Goal: Information Seeking & Learning: Find specific fact

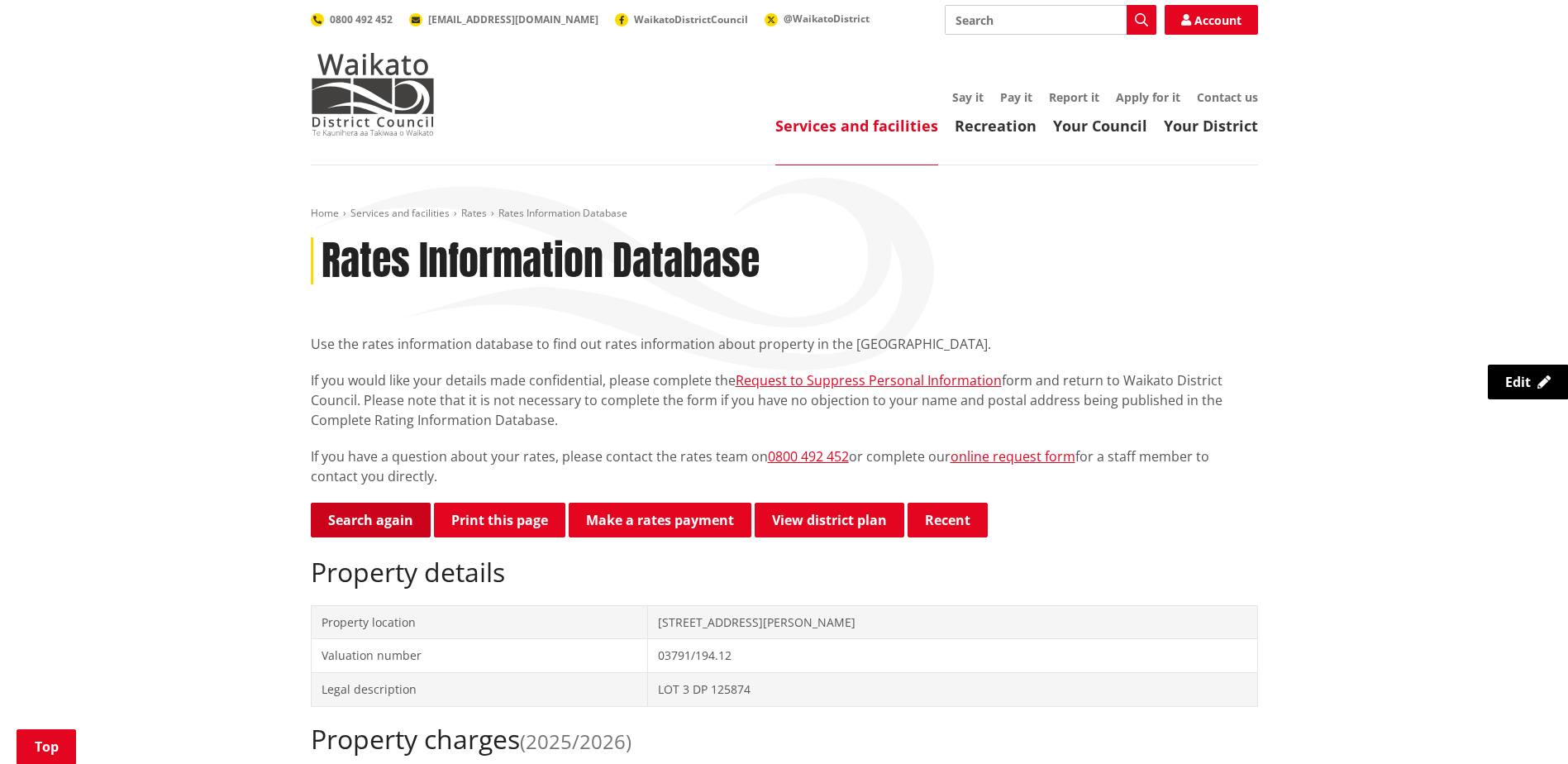
scroll to position [413, 0]
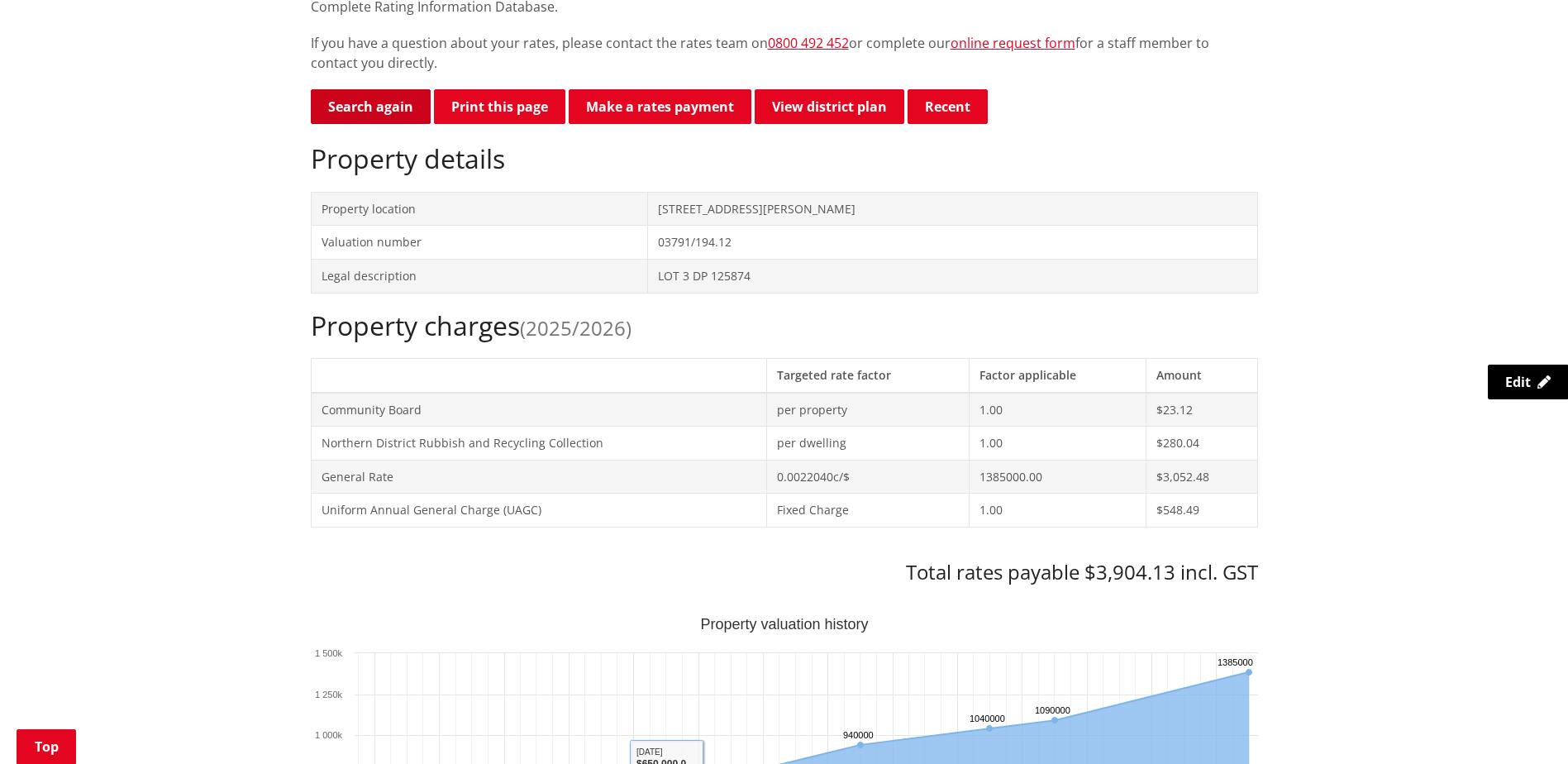
click at [384, 98] on link "Search again" at bounding box center [370, 107] width 120 height 34
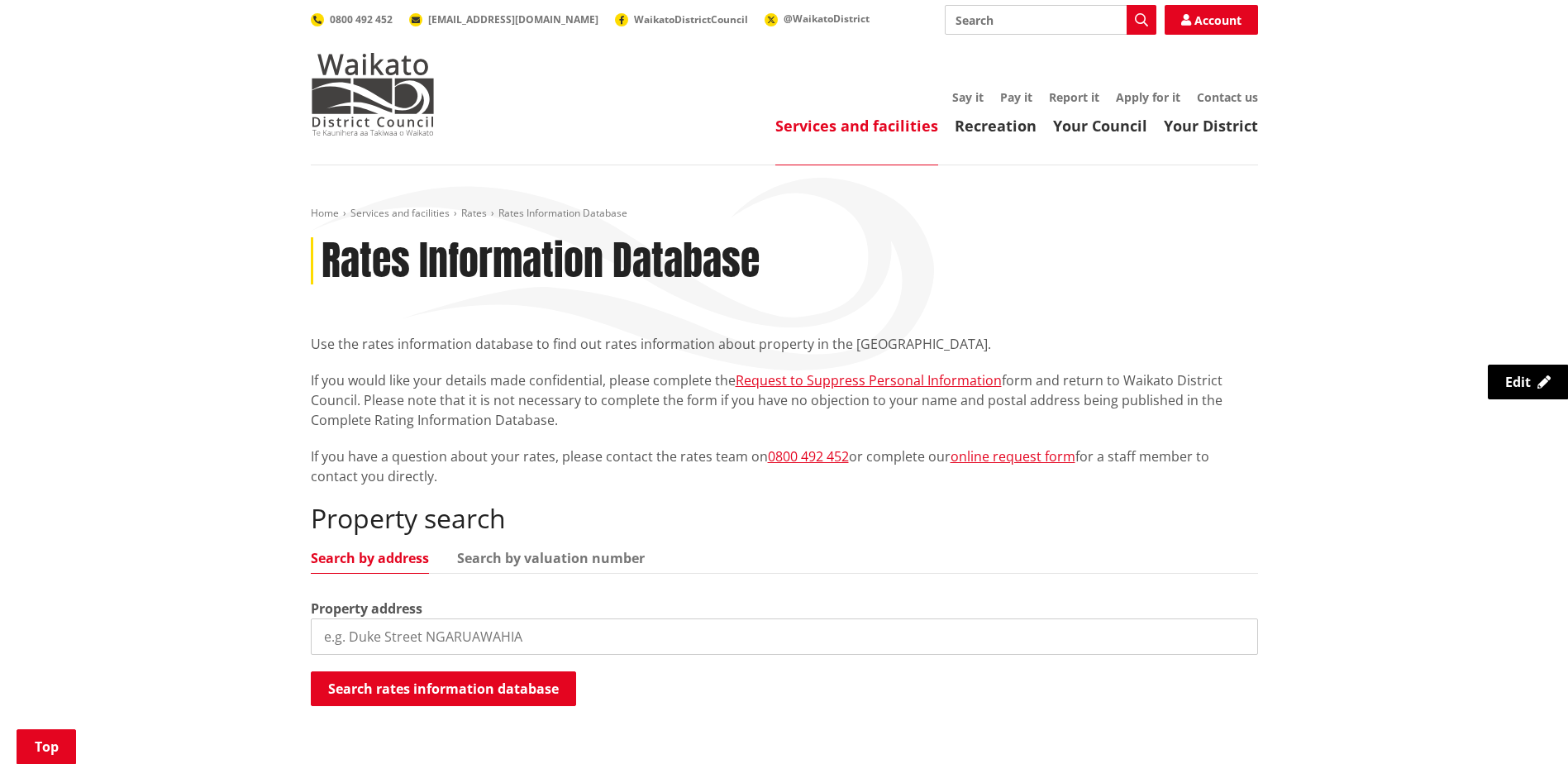
scroll to position [331, 0]
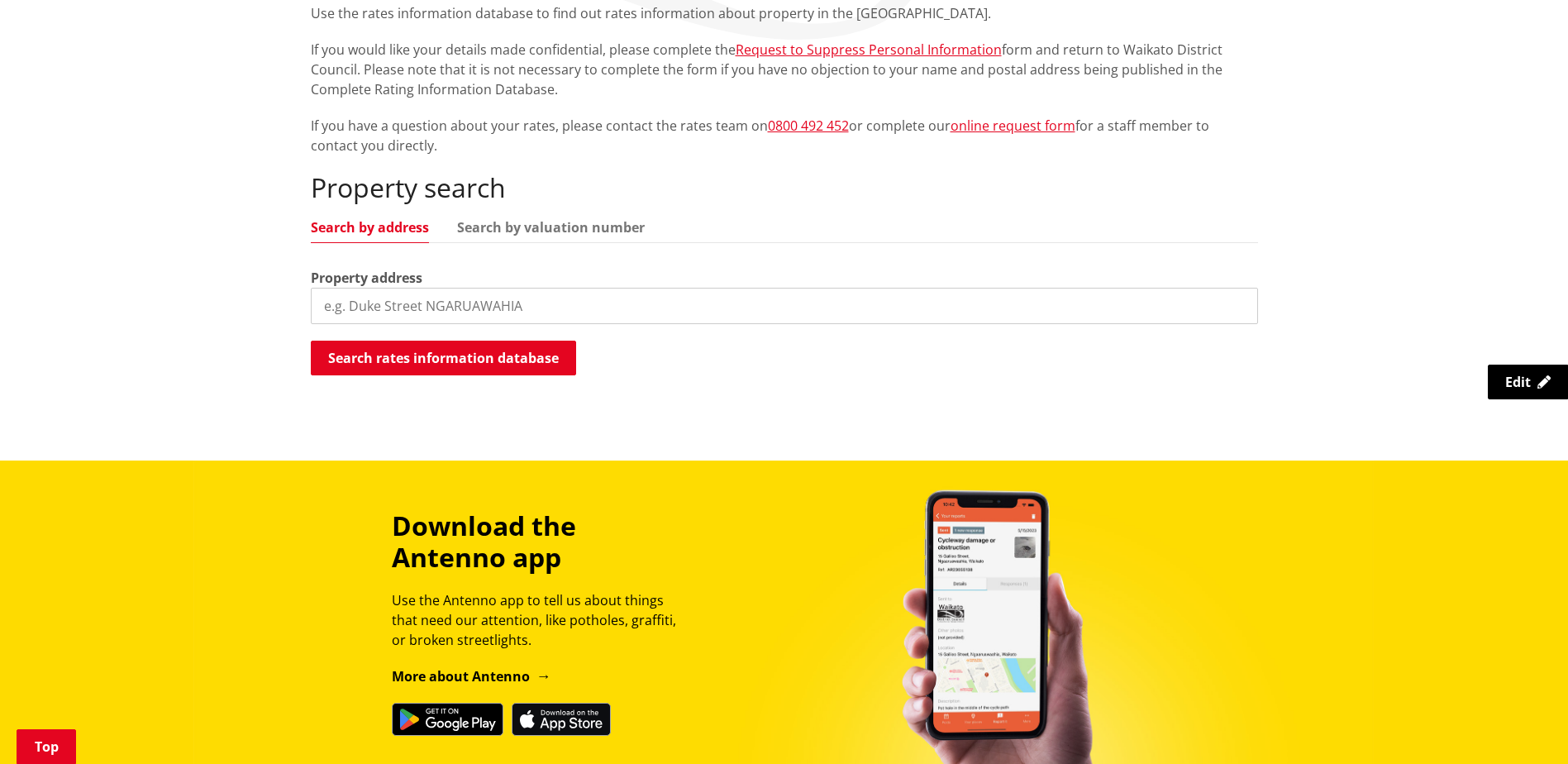
click at [419, 302] on input "search" at bounding box center [784, 306] width 948 height 36
type input "66 harrisville road"
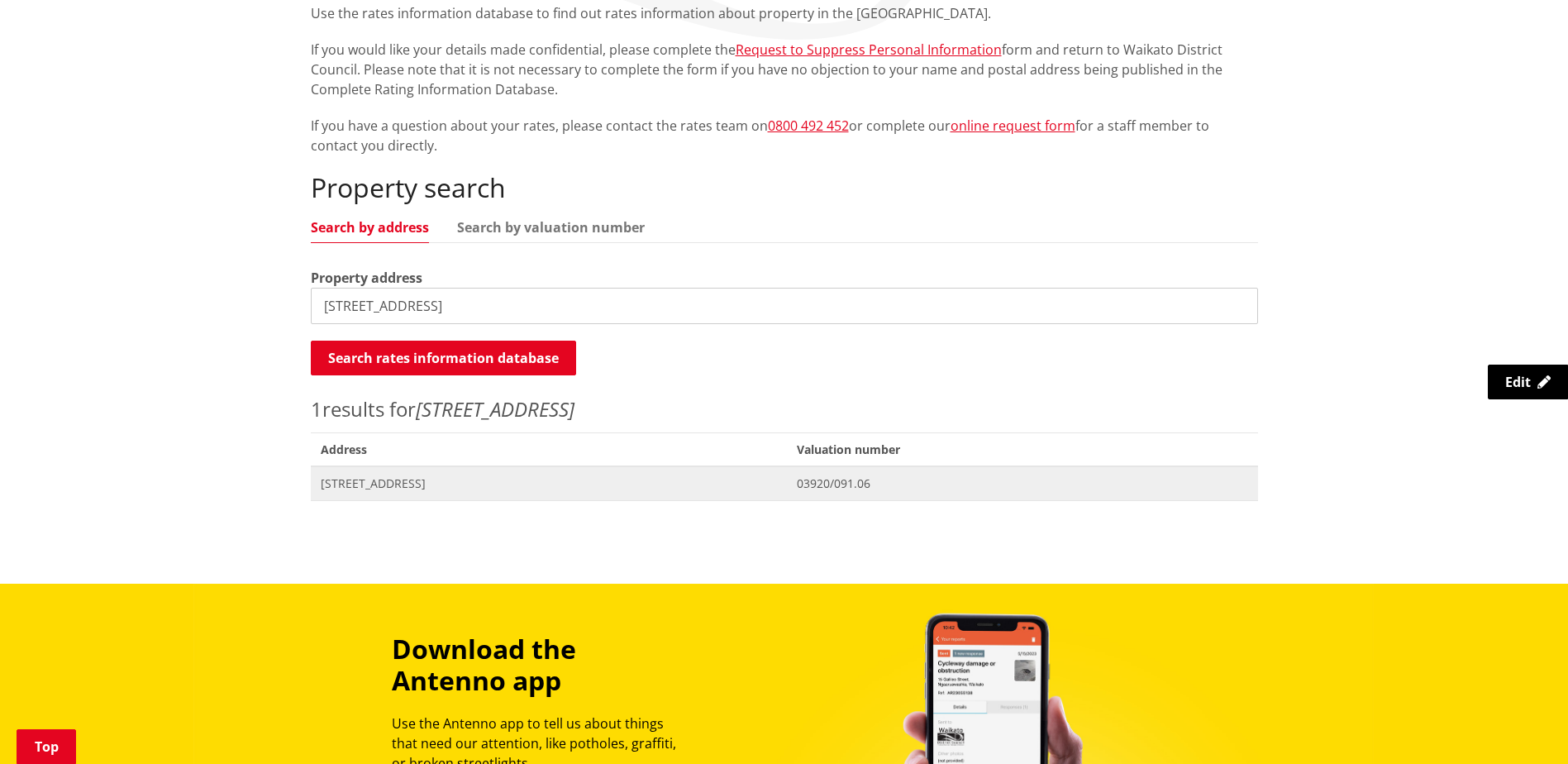
click at [390, 487] on span "66 Harrisville Road TUAKAU" at bounding box center [549, 484] width 457 height 16
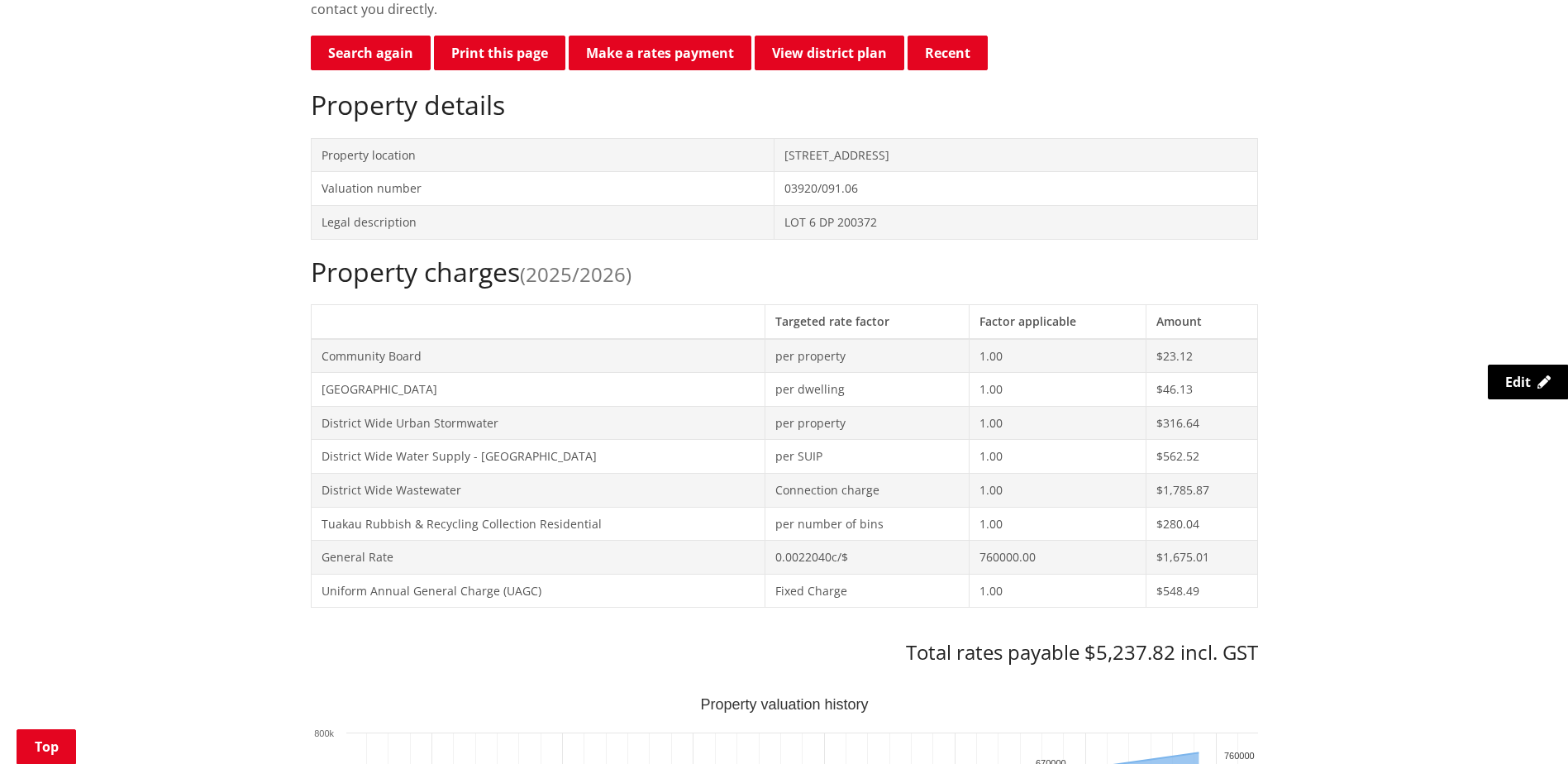
scroll to position [497, 0]
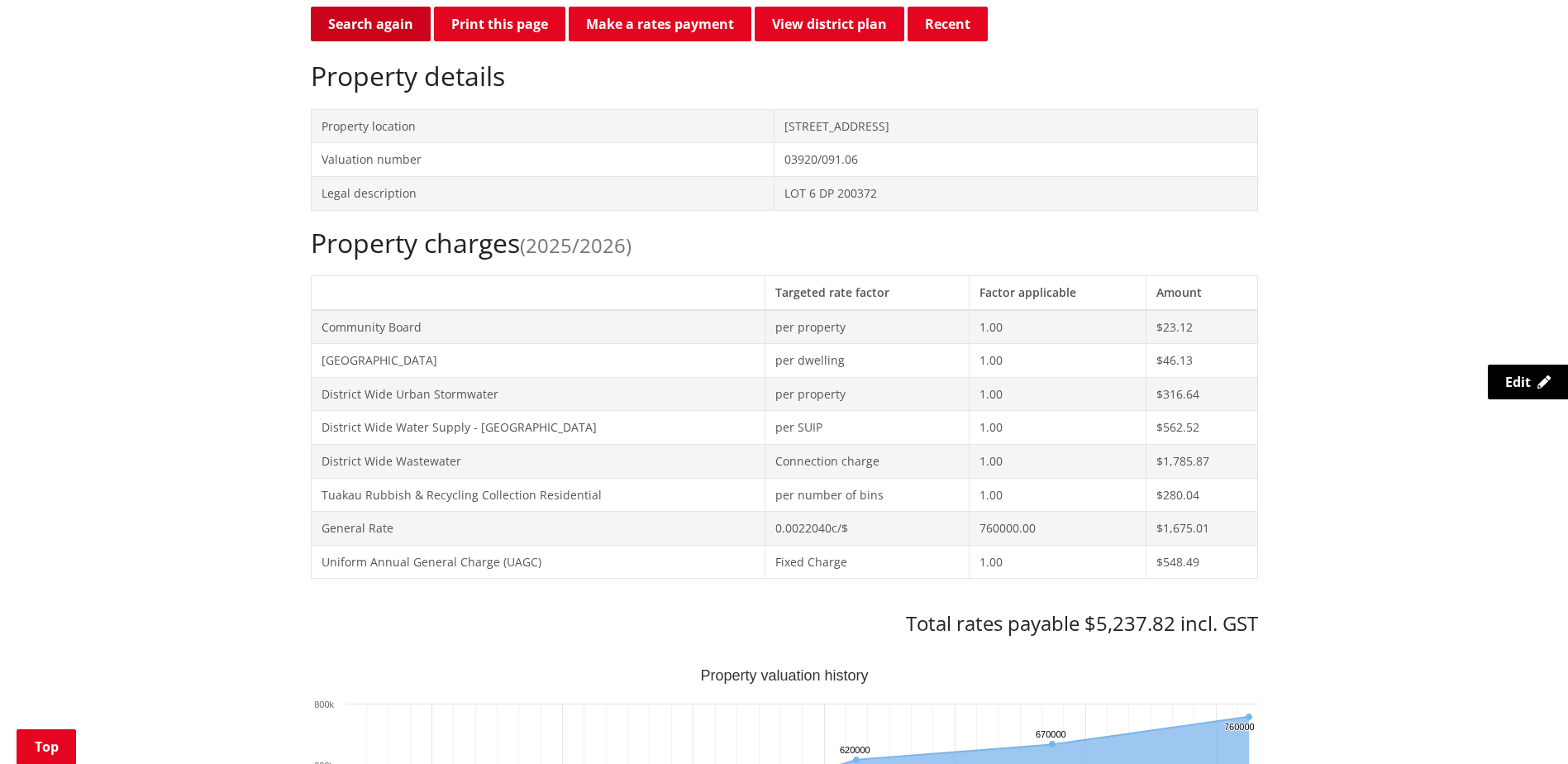
click at [360, 12] on link "Search again" at bounding box center [370, 24] width 120 height 34
click at [360, 21] on link "Search again" at bounding box center [370, 24] width 120 height 34
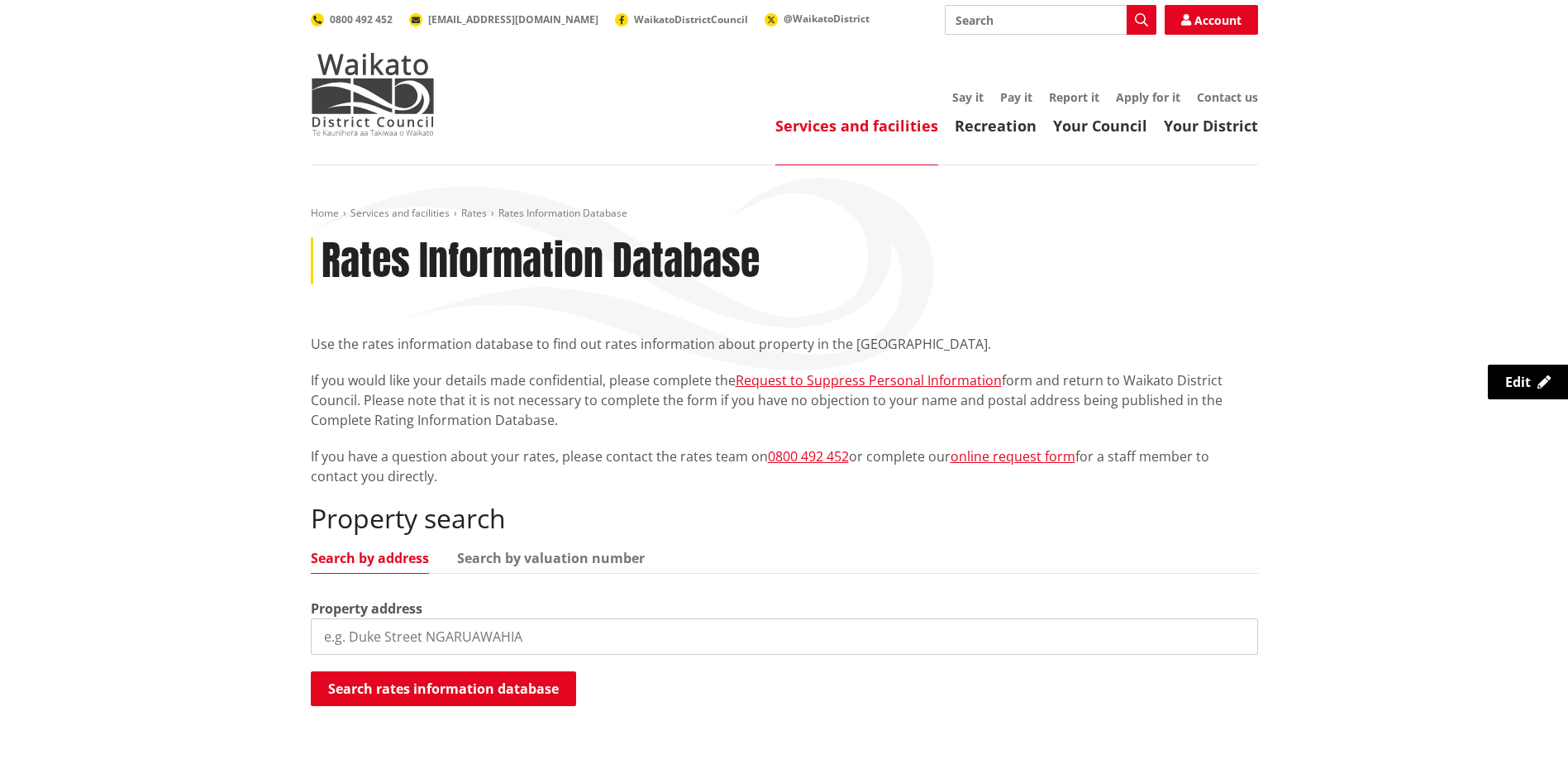
click at [351, 645] on input "search" at bounding box center [784, 637] width 948 height 36
type input "166 logan road"
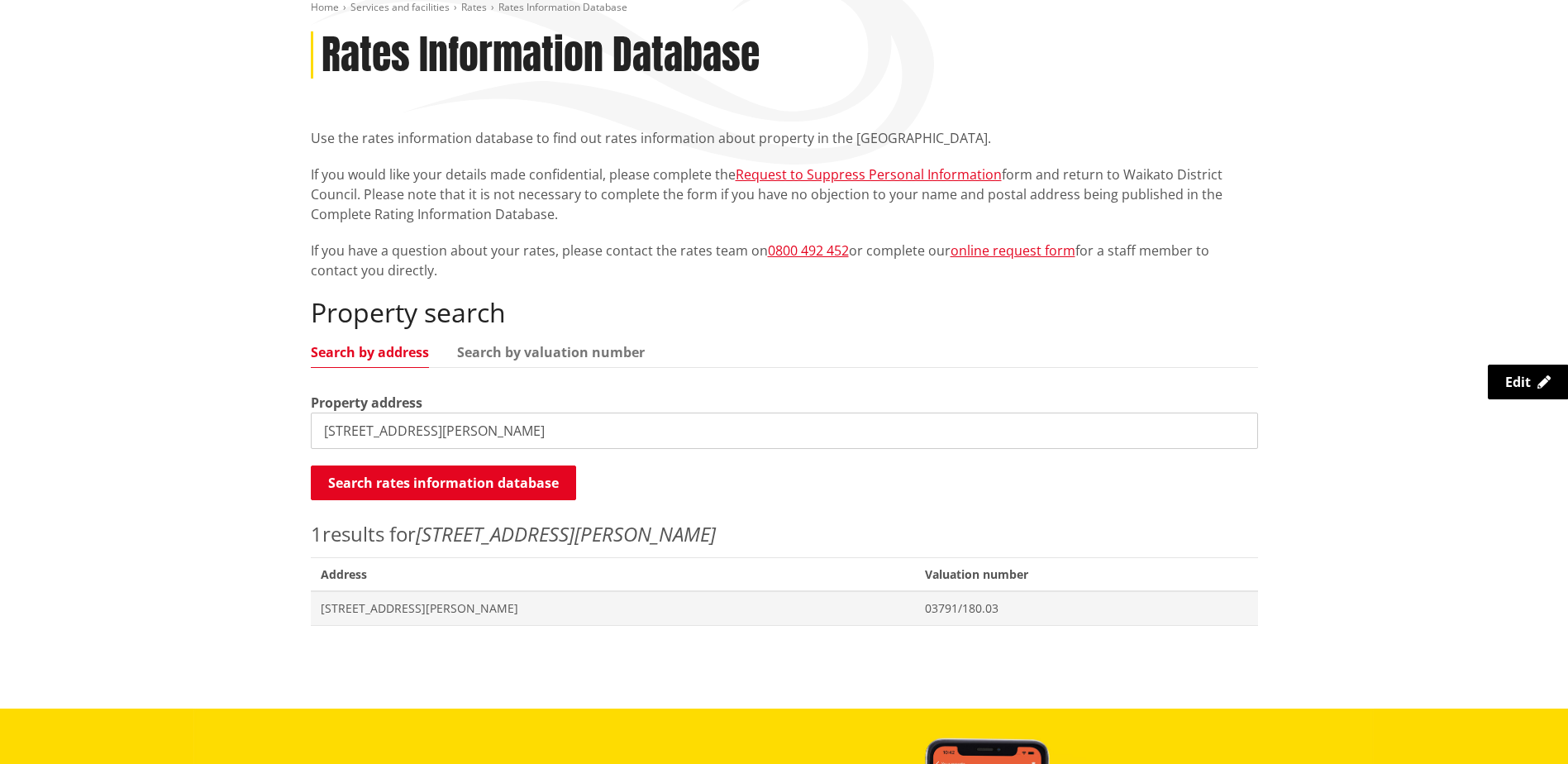
scroll to position [331, 0]
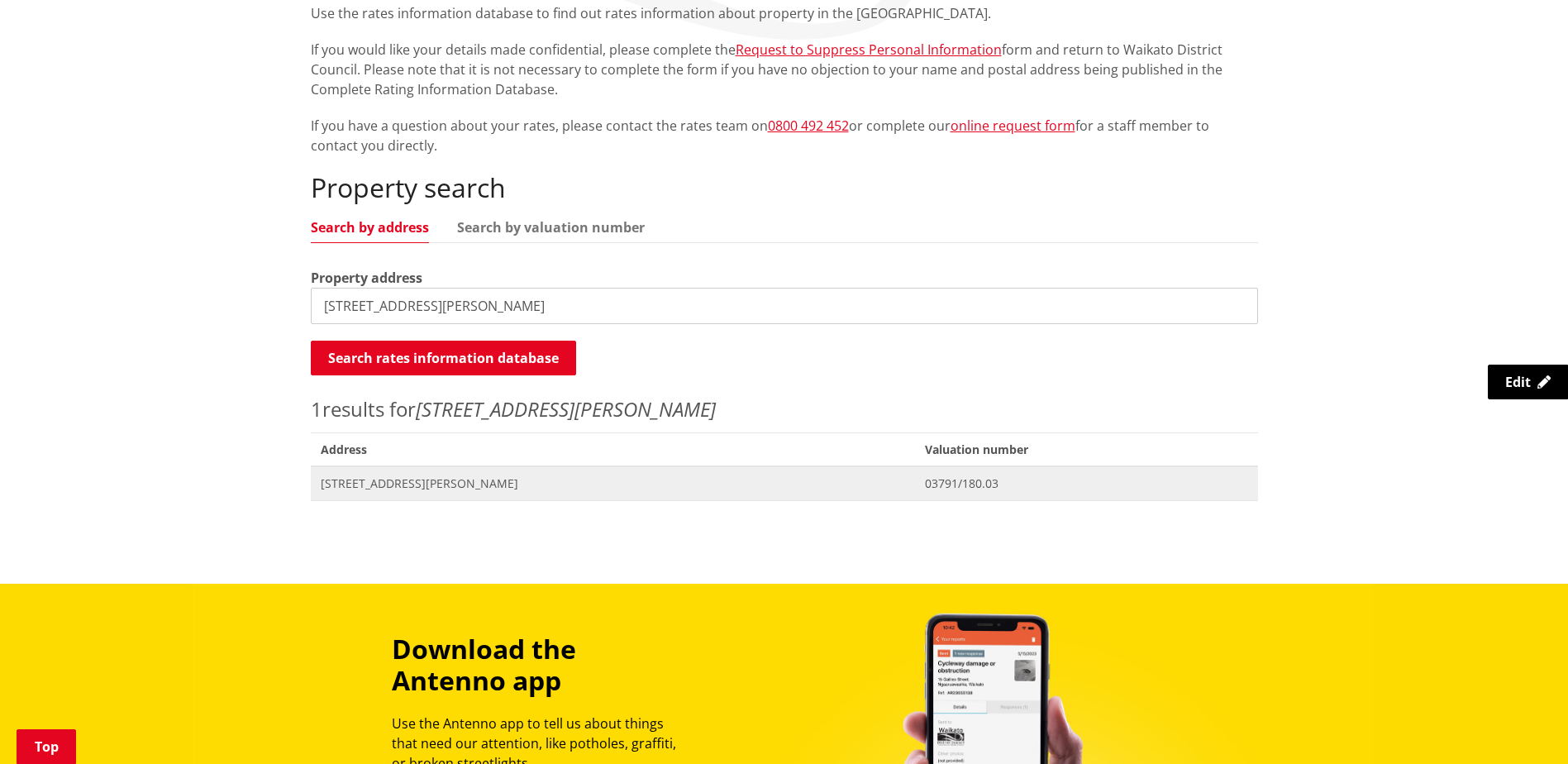
click at [458, 481] on span "166 Logan Road PUKEKOHE" at bounding box center [613, 484] width 585 height 16
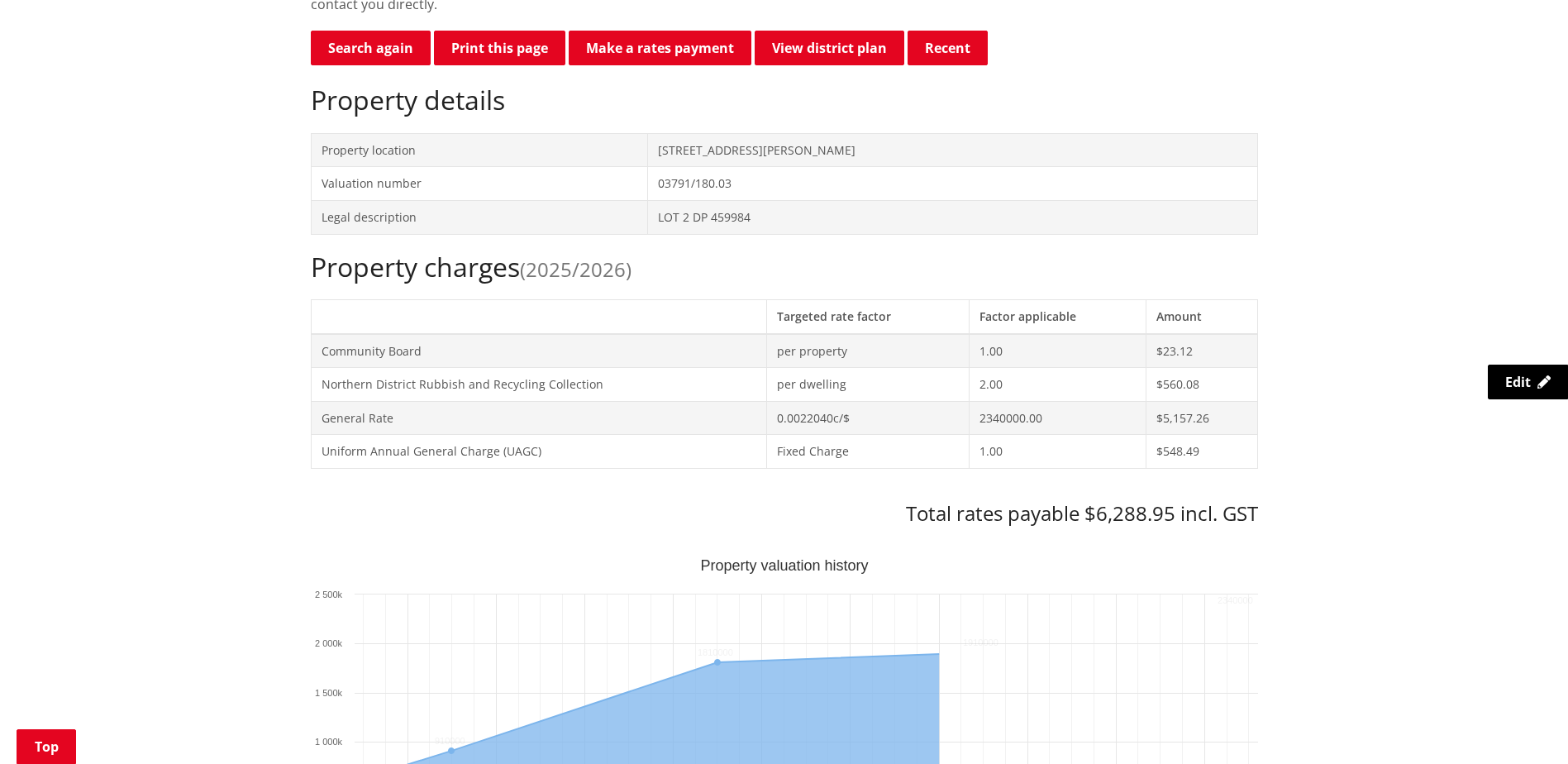
scroll to position [497, 0]
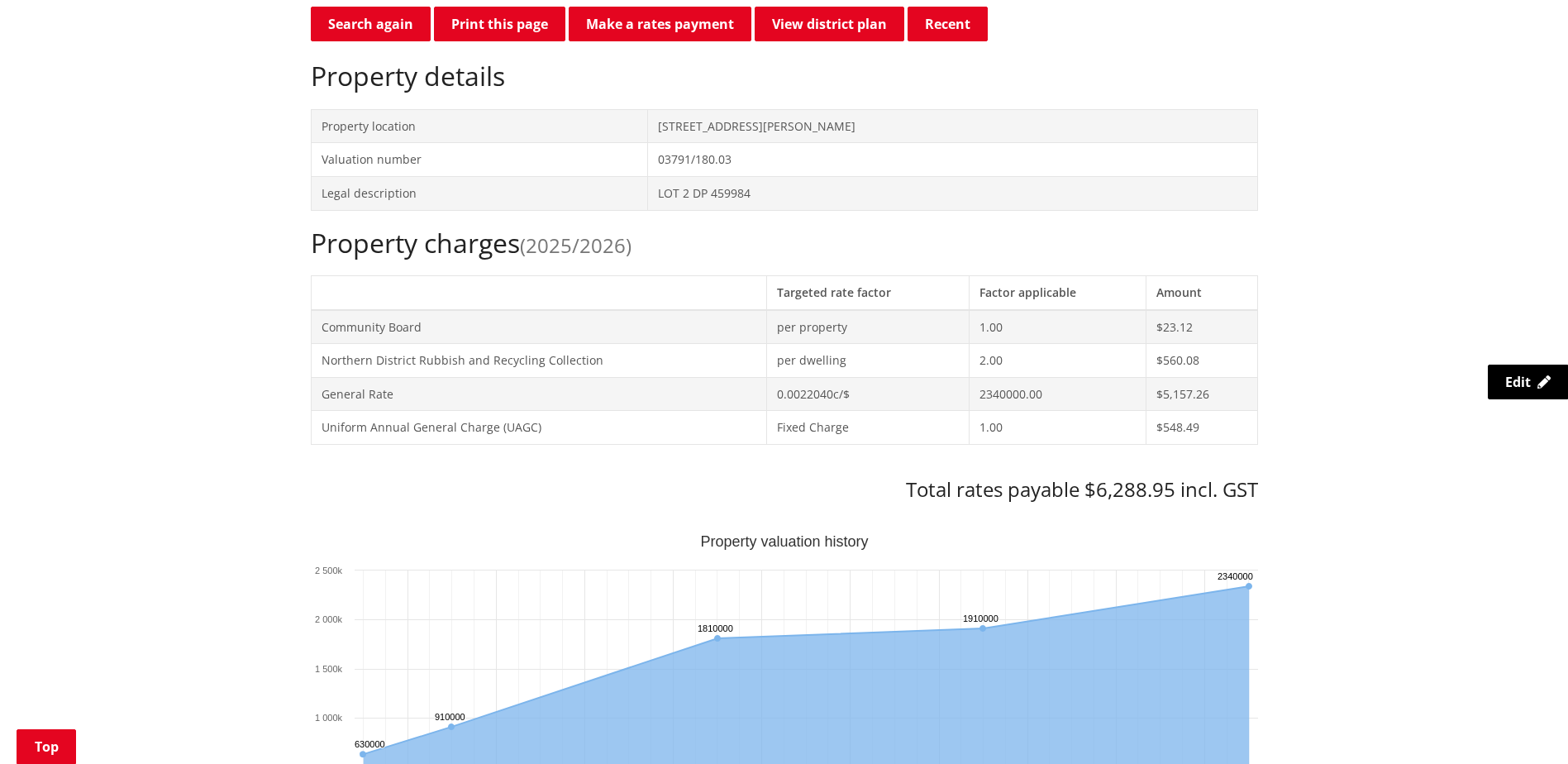
click at [399, 3] on div "Home Services and facilities Rates Rates Information Database Rates Information…" at bounding box center [784, 749] width 972 height 2076
click at [383, 24] on link "Search again" at bounding box center [370, 24] width 120 height 34
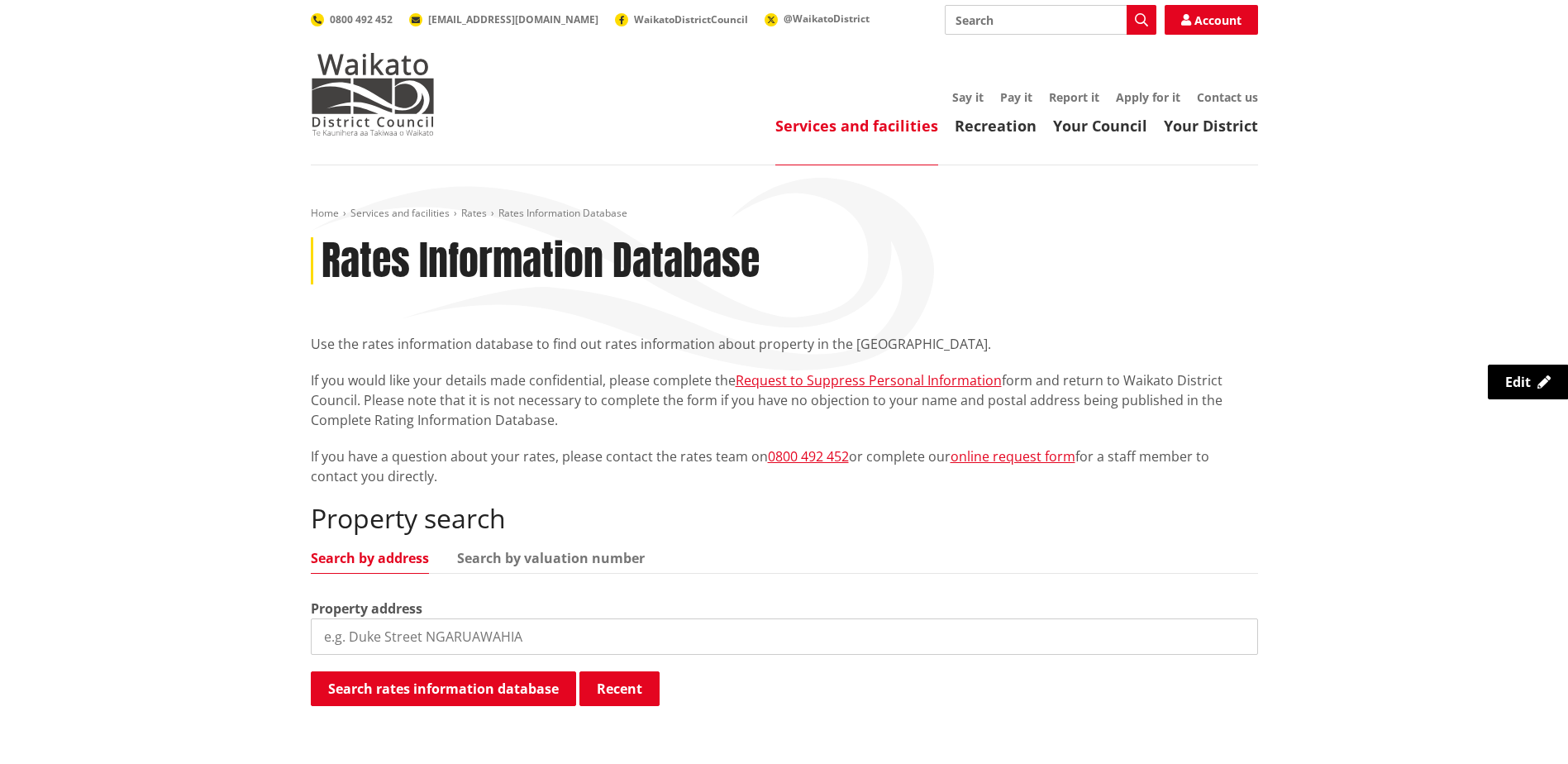
click at [402, 630] on input "search" at bounding box center [784, 637] width 948 height 36
type input "[STREET_ADDRESS]"
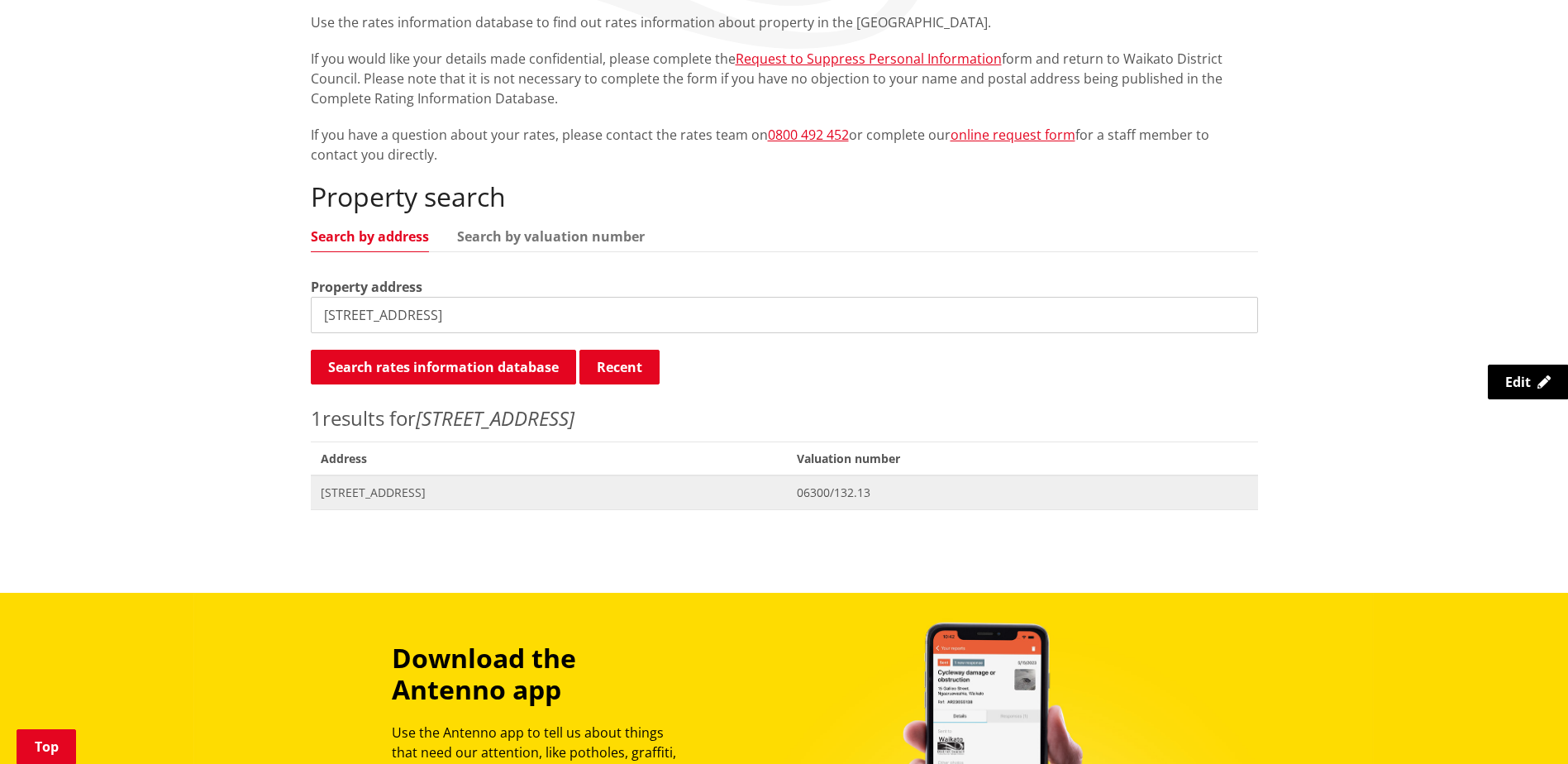
scroll to position [331, 0]
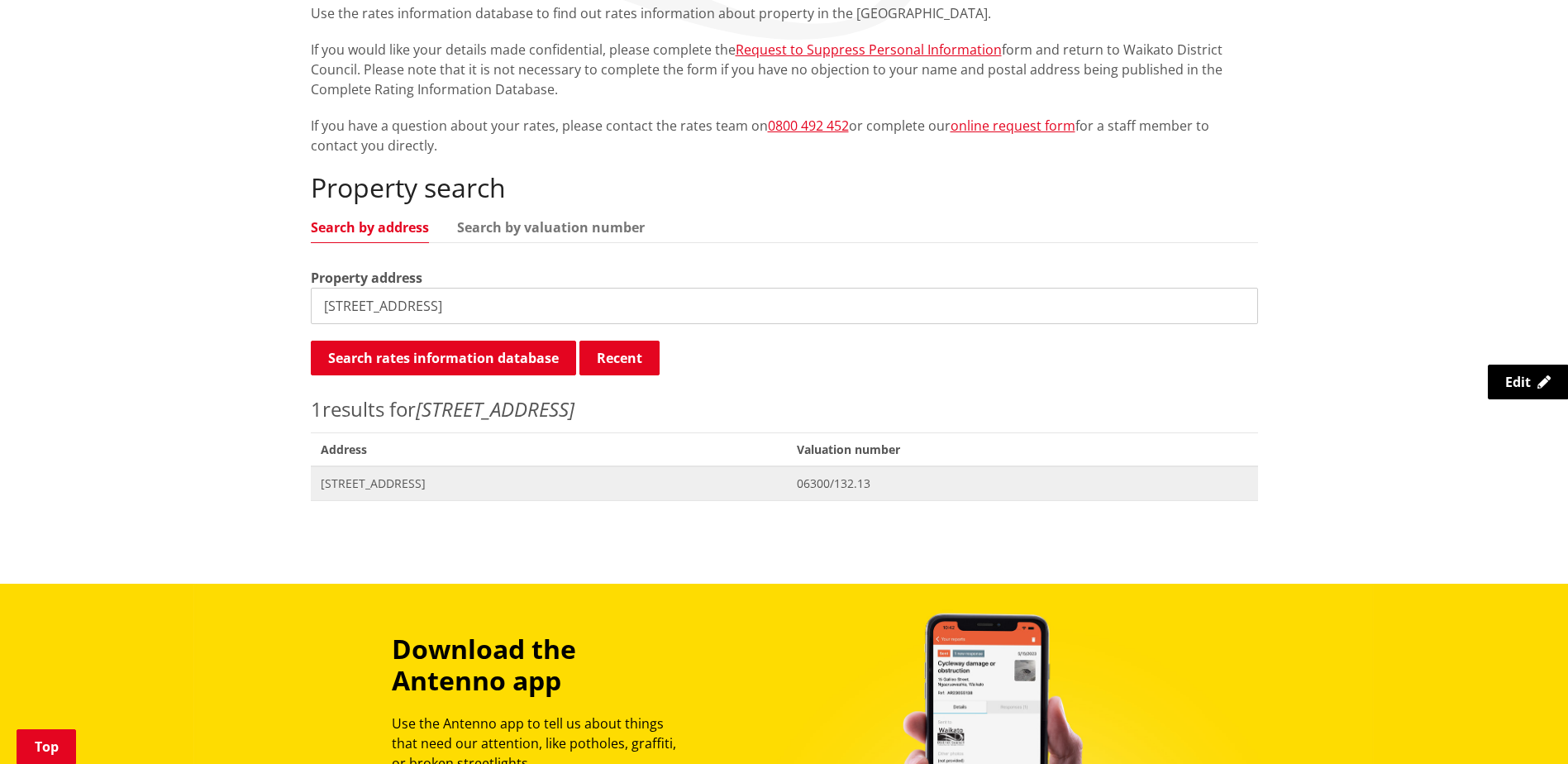
click at [418, 479] on span "[STREET_ADDRESS]" at bounding box center [549, 484] width 457 height 16
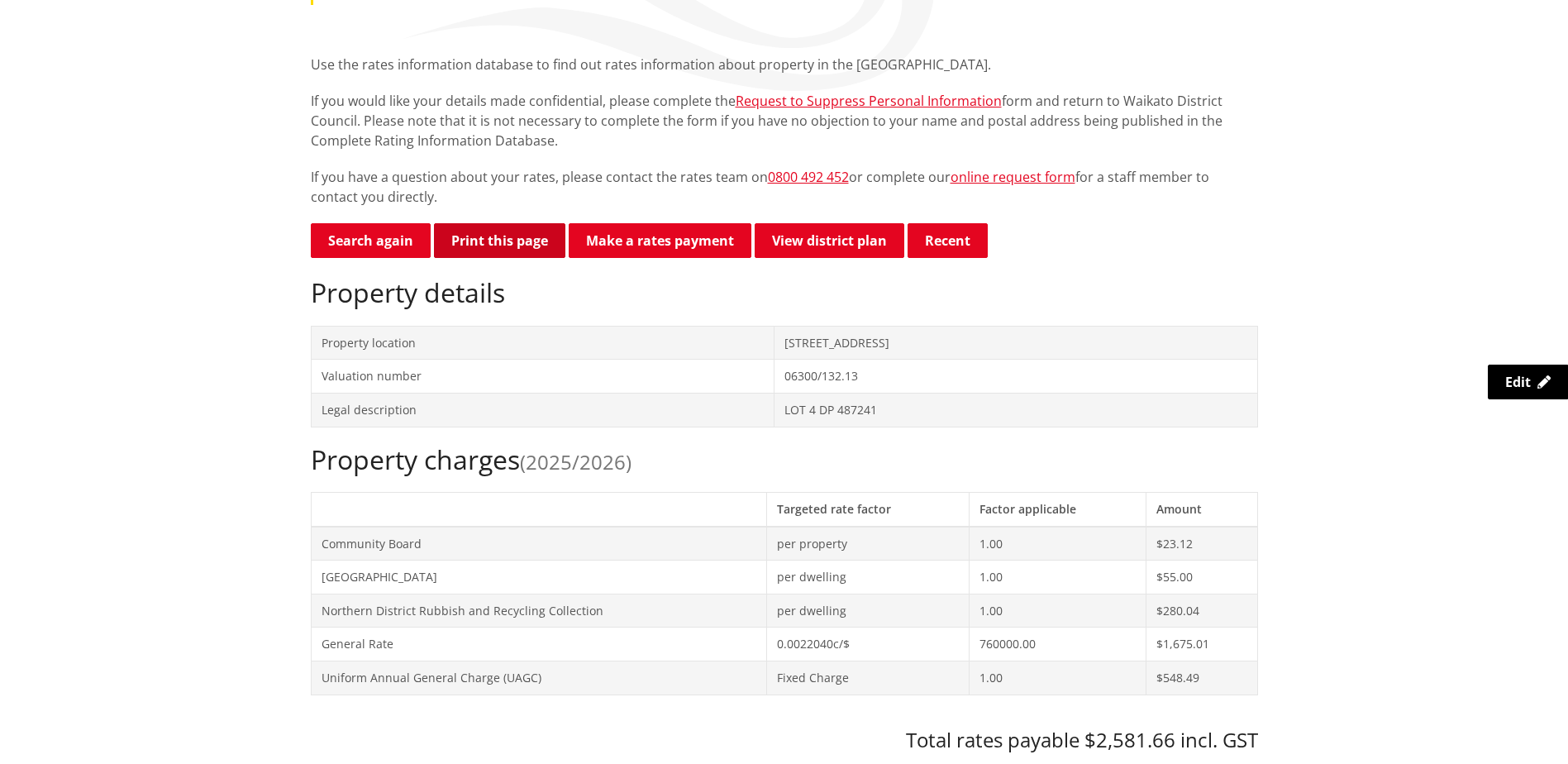
scroll to position [413, 0]
